Goal: Information Seeking & Learning: Learn about a topic

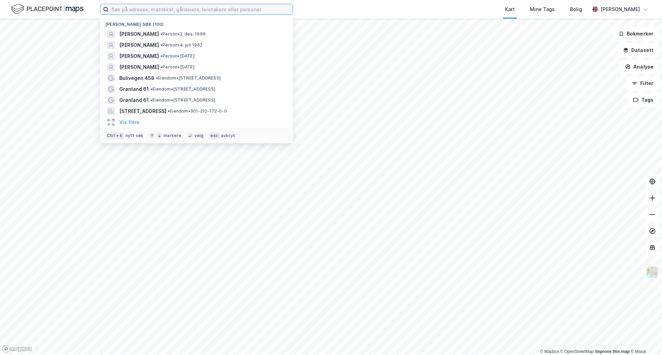
click at [132, 8] on input at bounding box center [201, 9] width 184 height 10
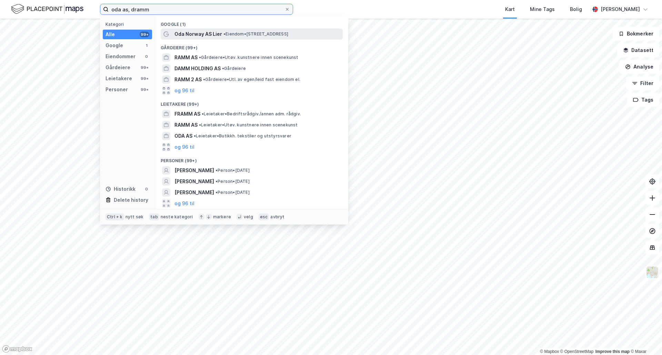
type input "oda as, dramm"
click at [223, 36] on span "•" at bounding box center [224, 33] width 2 height 5
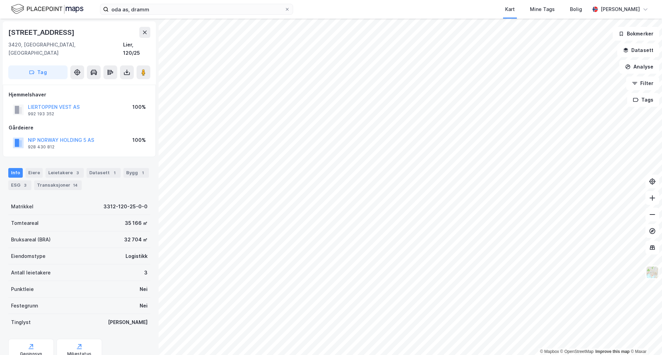
click at [80, 32] on div "[STREET_ADDRESS]" at bounding box center [79, 32] width 142 height 11
click at [414, 355] on html "oda as, dramm Kart Mine Tags Bolig [PERSON_NAME] © Mapbox © OpenStreetMap Impro…" at bounding box center [331, 177] width 662 height 355
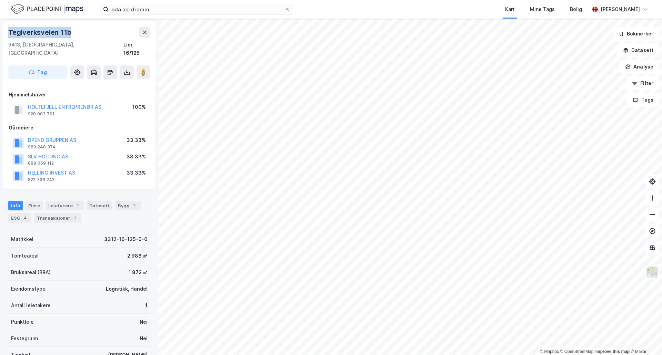
drag, startPoint x: 83, startPoint y: 35, endPoint x: 3, endPoint y: 30, distance: 80.1
click at [3, 30] on div "[STREET_ADDRESS]" at bounding box center [79, 52] width 153 height 63
copy div "Teglverksveien 11b"
